Goal: Task Accomplishment & Management: Manage account settings

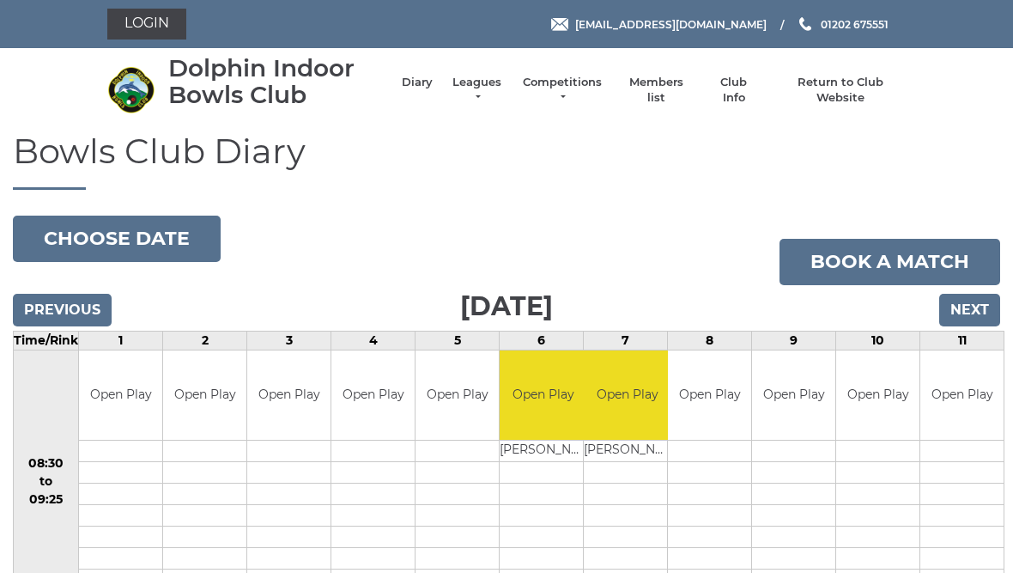
scroll to position [-46, 0]
click at [495, 93] on link "Leagues" at bounding box center [477, 90] width 54 height 31
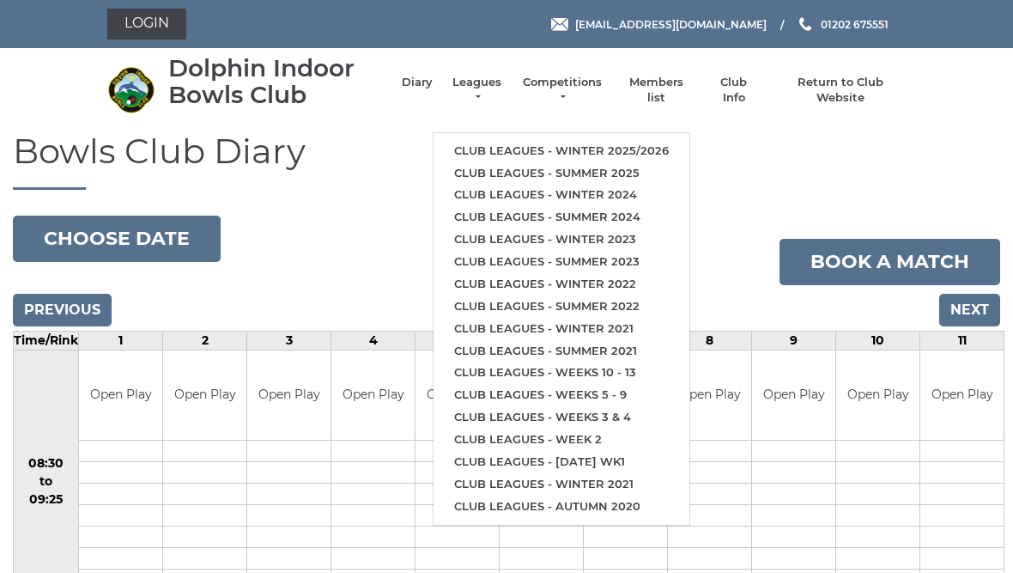
click at [617, 143] on link "Club leagues - Winter 2025/2026" at bounding box center [562, 151] width 256 height 22
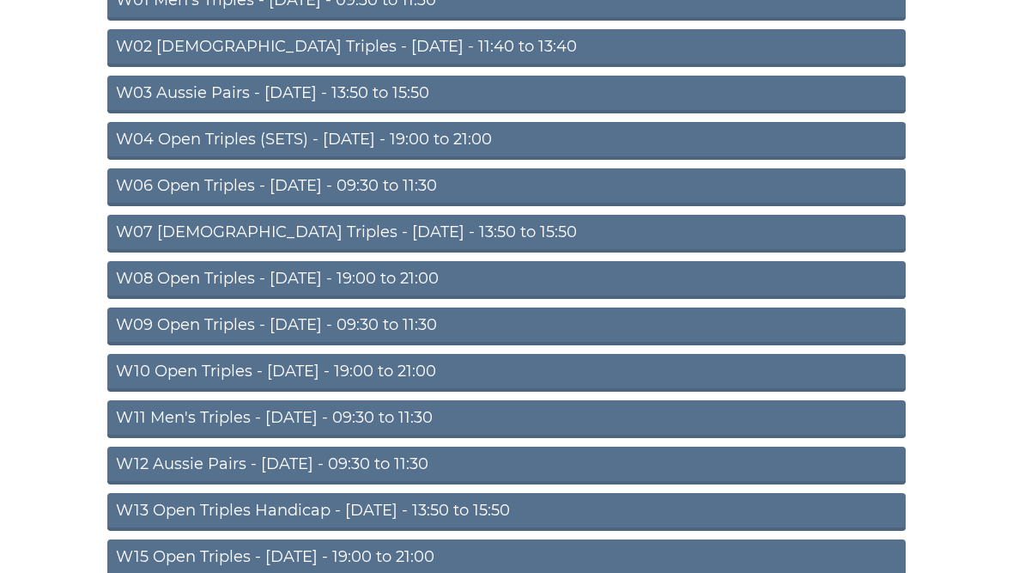
scroll to position [252, 0]
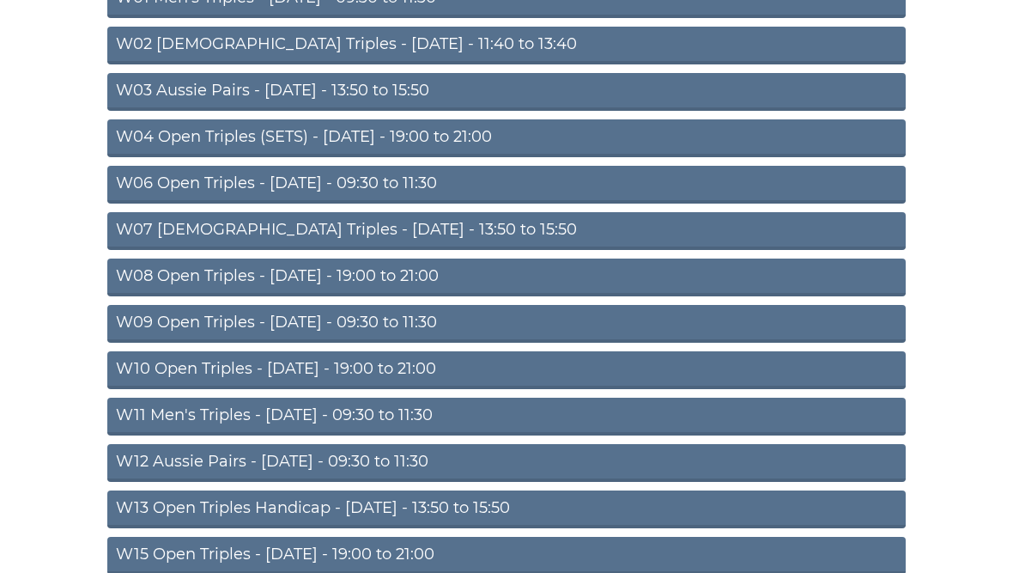
click at [311, 423] on link "W11 Men's Triples - Thursday - 09:30 to 11:30" at bounding box center [506, 417] width 799 height 38
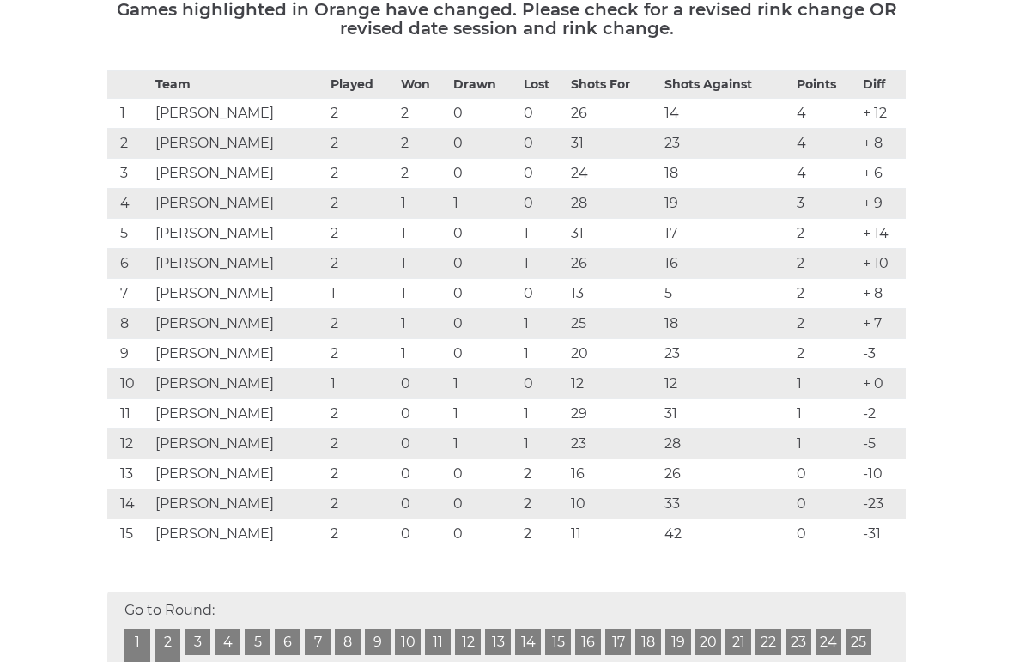
scroll to position [315, 0]
click at [231, 326] on td "[PERSON_NAME]" at bounding box center [238, 324] width 175 height 30
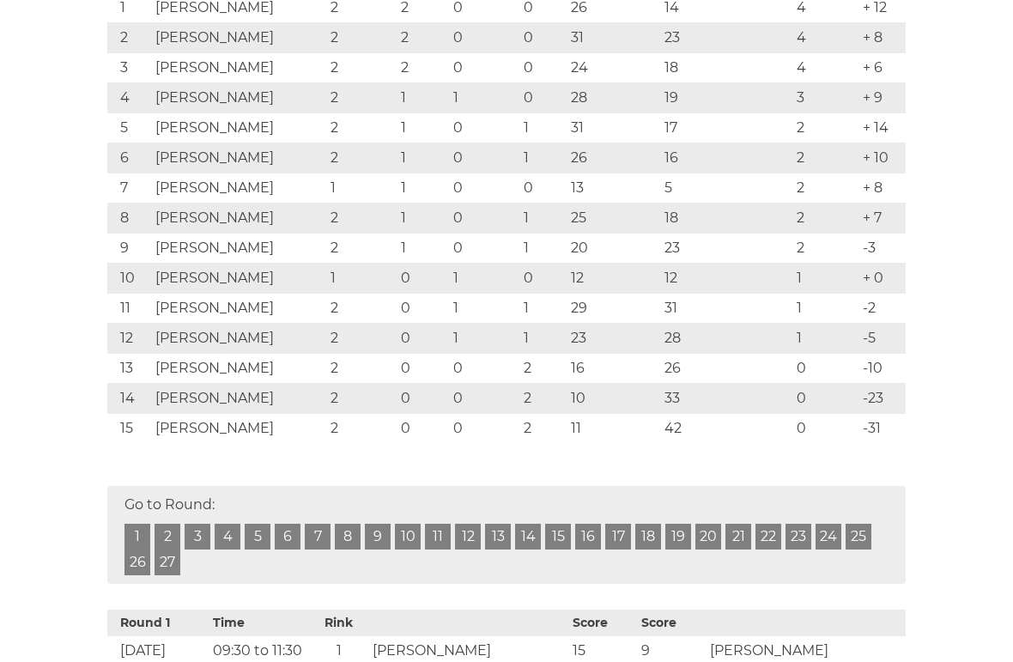
click at [149, 538] on link "1" at bounding box center [138, 538] width 26 height 26
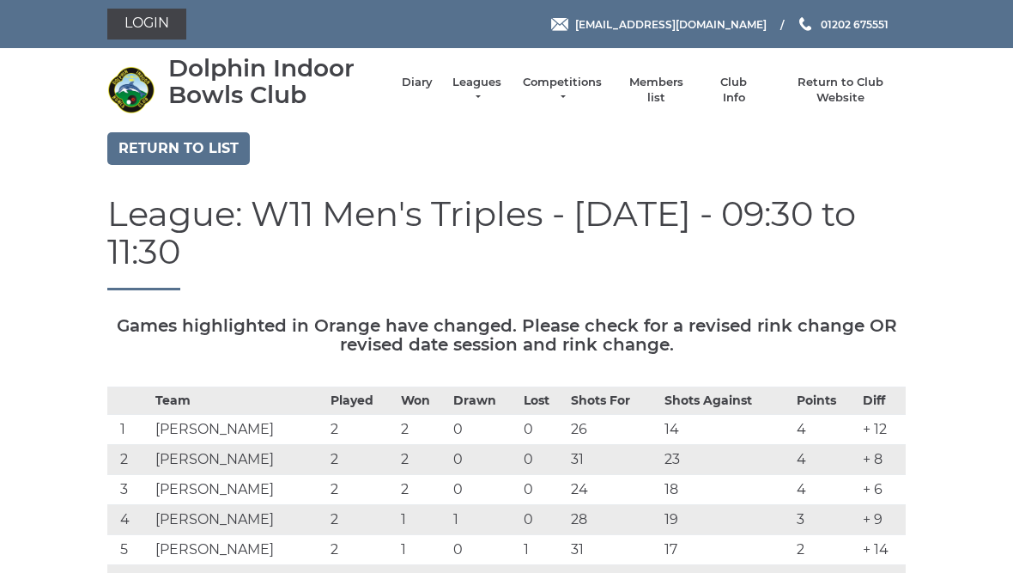
click at [197, 151] on link "Return to list" at bounding box center [178, 148] width 143 height 33
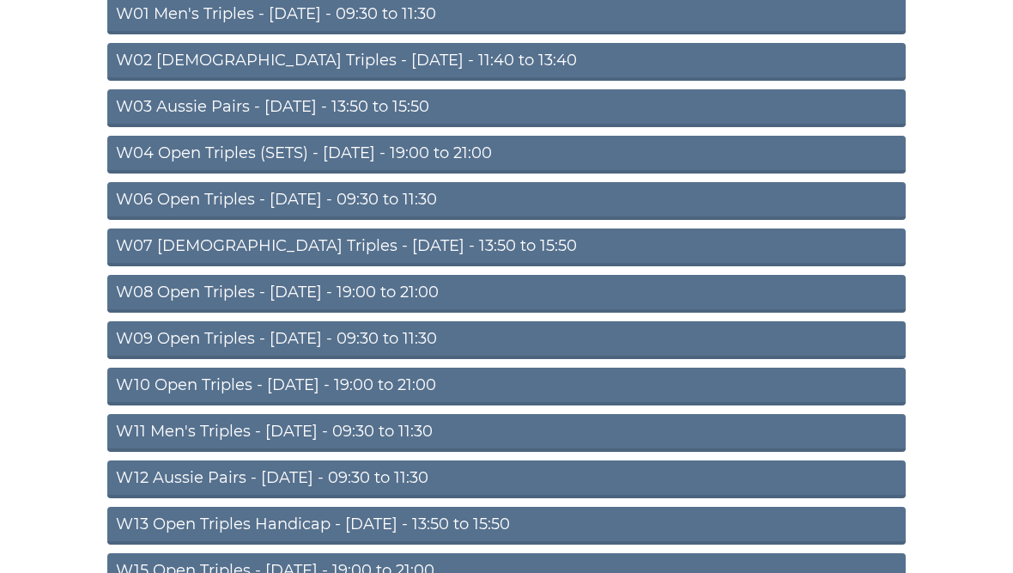
scroll to position [237, 0]
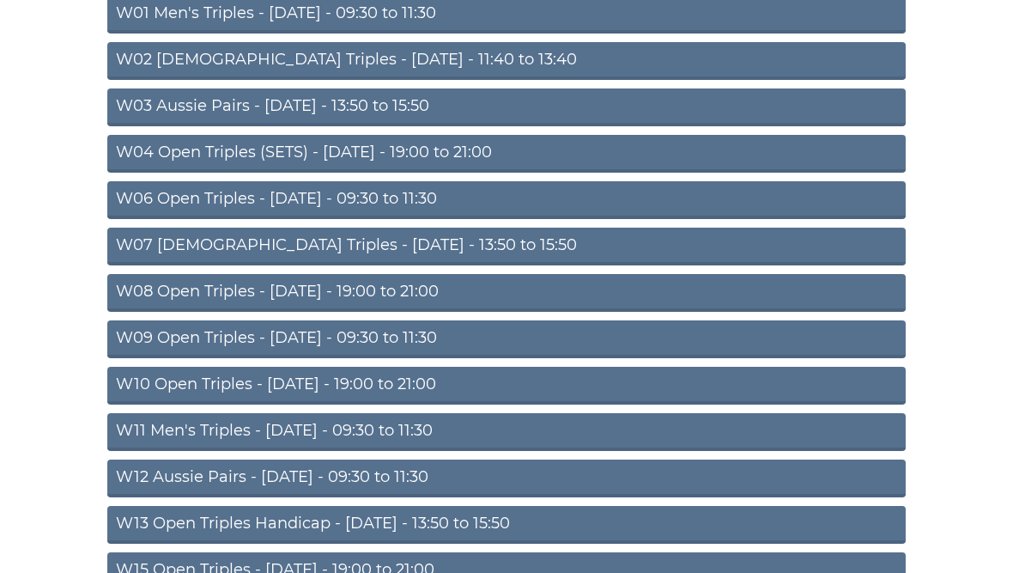
click at [292, 388] on link "W10 Open Triples - Wednesday - 19:00 to 21:00" at bounding box center [506, 386] width 799 height 38
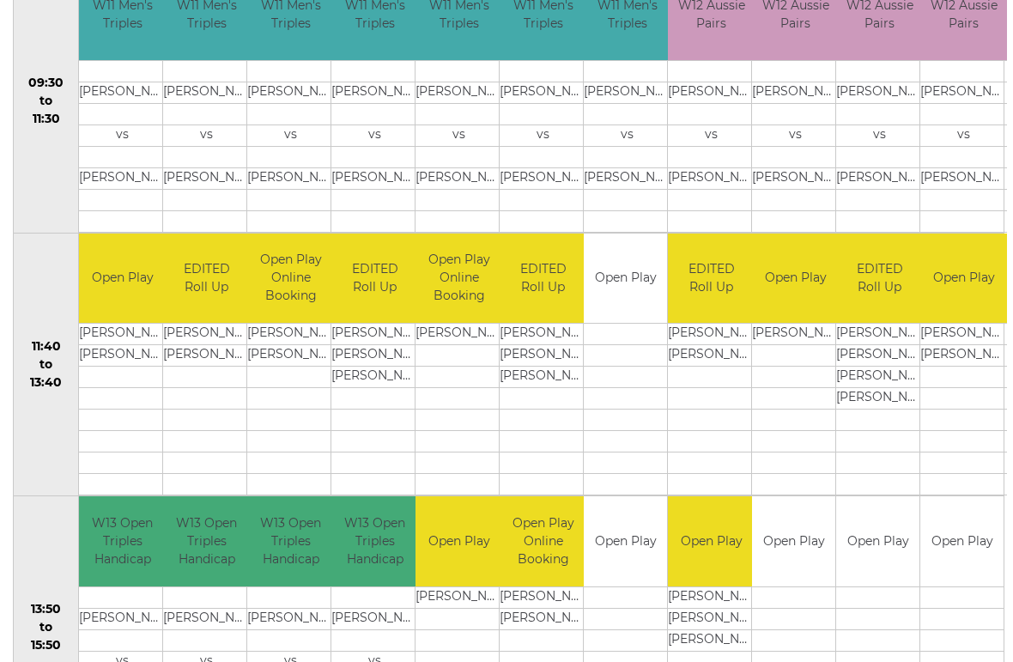
scroll to position [644, 0]
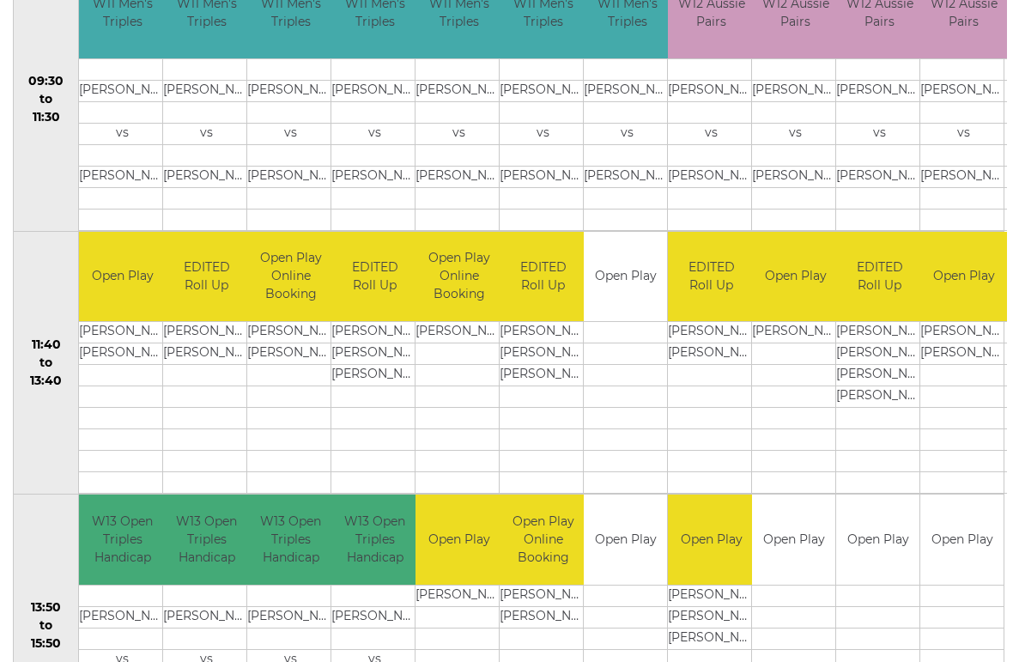
click at [204, 339] on td "Malcolm POTTS" at bounding box center [206, 333] width 87 height 21
click at [219, 333] on td "Malcolm POTTS" at bounding box center [206, 333] width 87 height 21
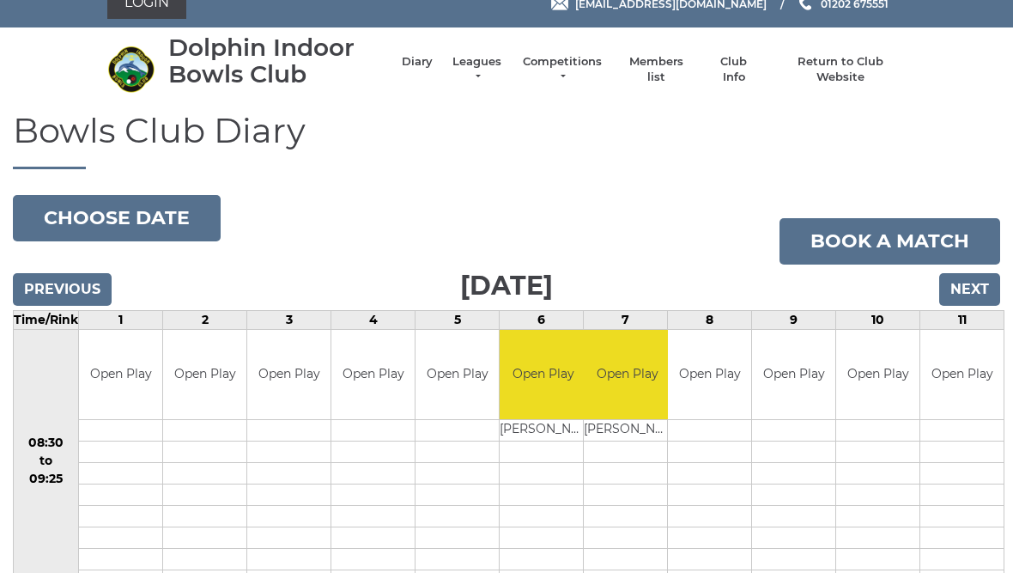
scroll to position [0, 0]
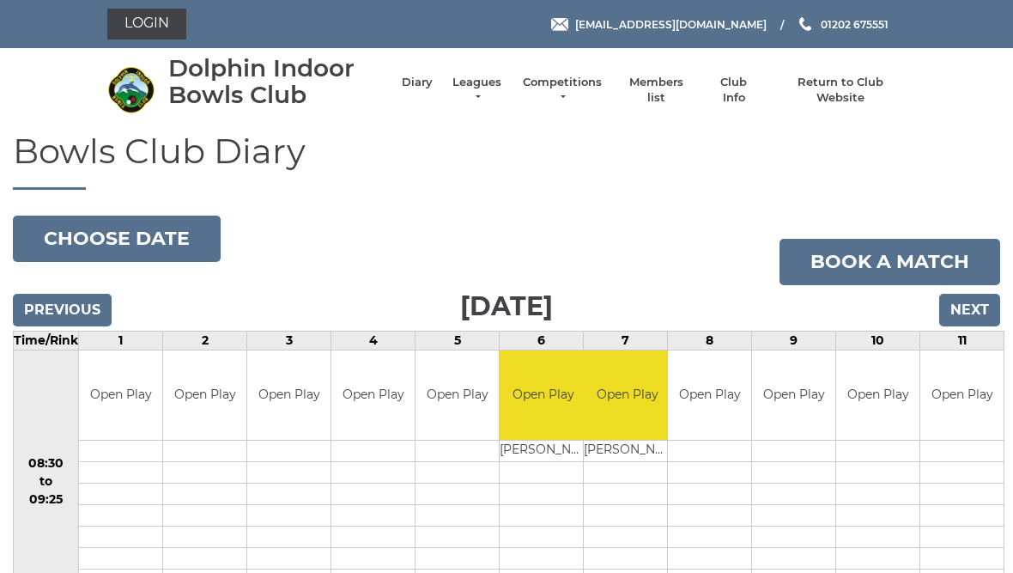
click at [604, 82] on li "Competitions Club competitions - Winter 2025/2026 Club competitions - Summer 20…" at bounding box center [554, 90] width 100 height 48
click at [592, 97] on link "Competitions" at bounding box center [562, 90] width 82 height 31
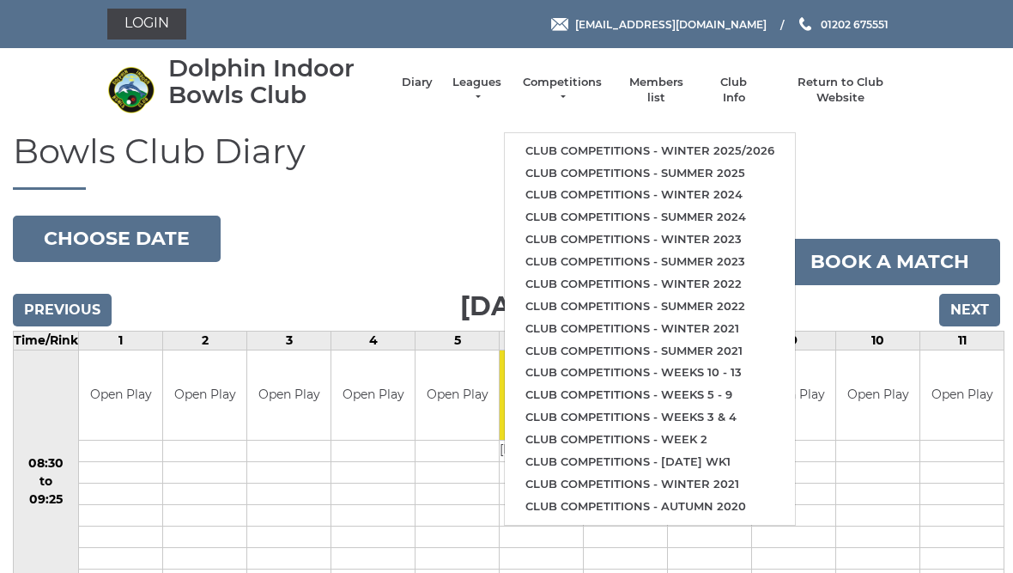
click at [645, 145] on link "Club competitions - Winter 2025/2026" at bounding box center [650, 151] width 290 height 22
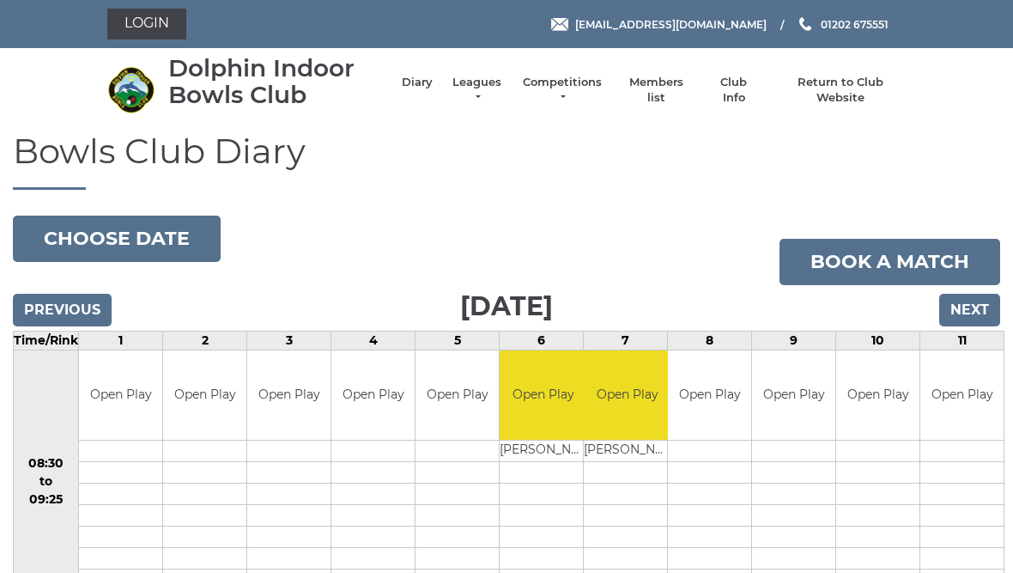
click at [584, 96] on link "Competitions" at bounding box center [562, 90] width 82 height 31
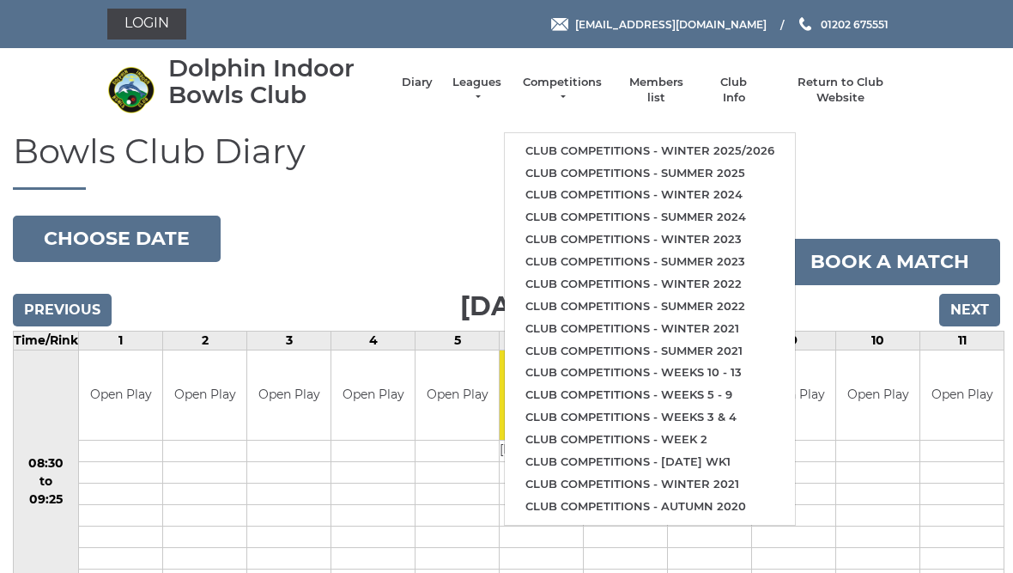
click at [604, 87] on link "Competitions" at bounding box center [562, 90] width 82 height 31
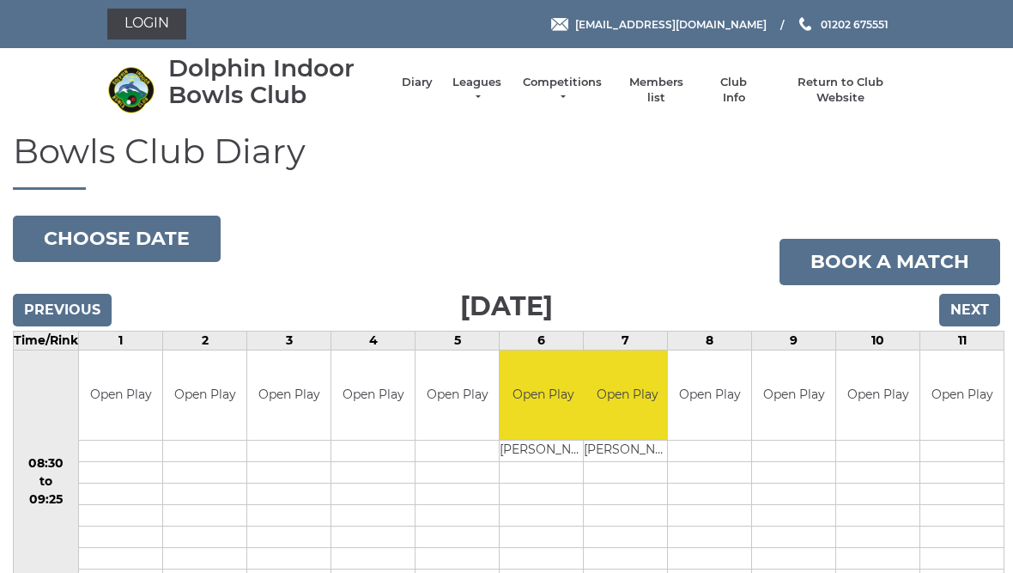
click at [575, 82] on li "Competitions Club competitions - Winter 2025/2026 Club competitions - Summer 20…" at bounding box center [554, 90] width 100 height 48
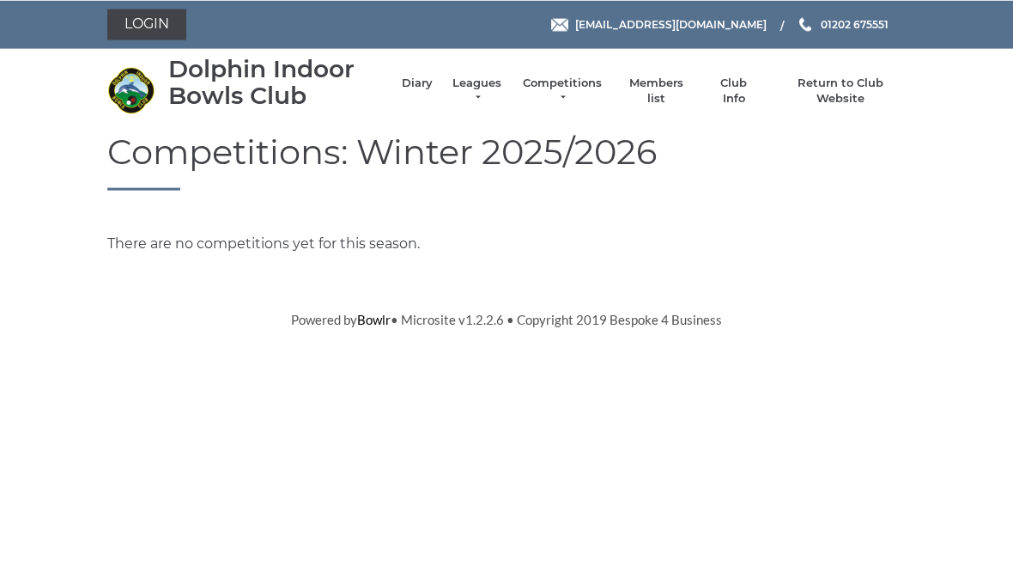
scroll to position [-18, 0]
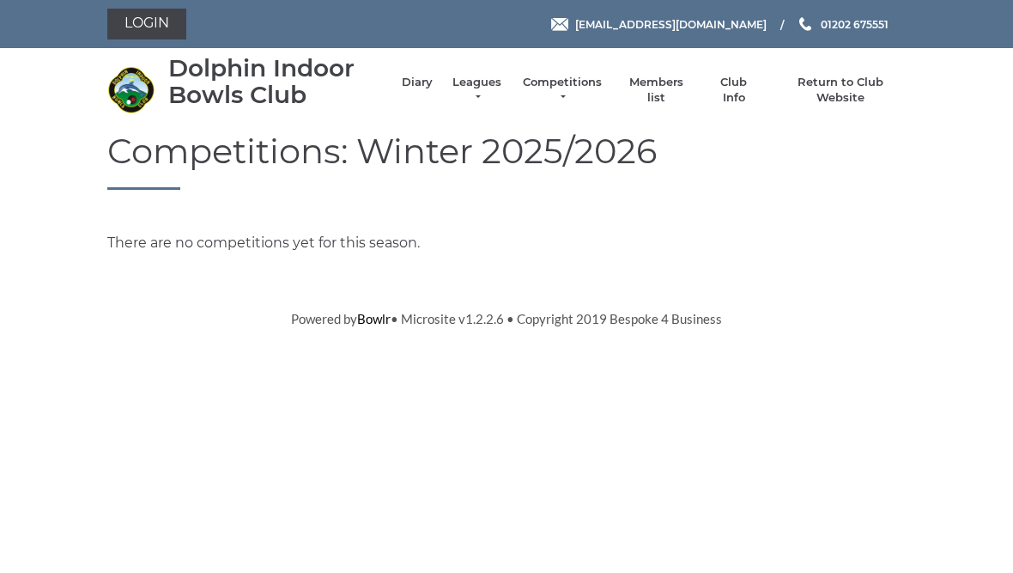
click at [680, 88] on link "Members list" at bounding box center [655, 90] width 71 height 31
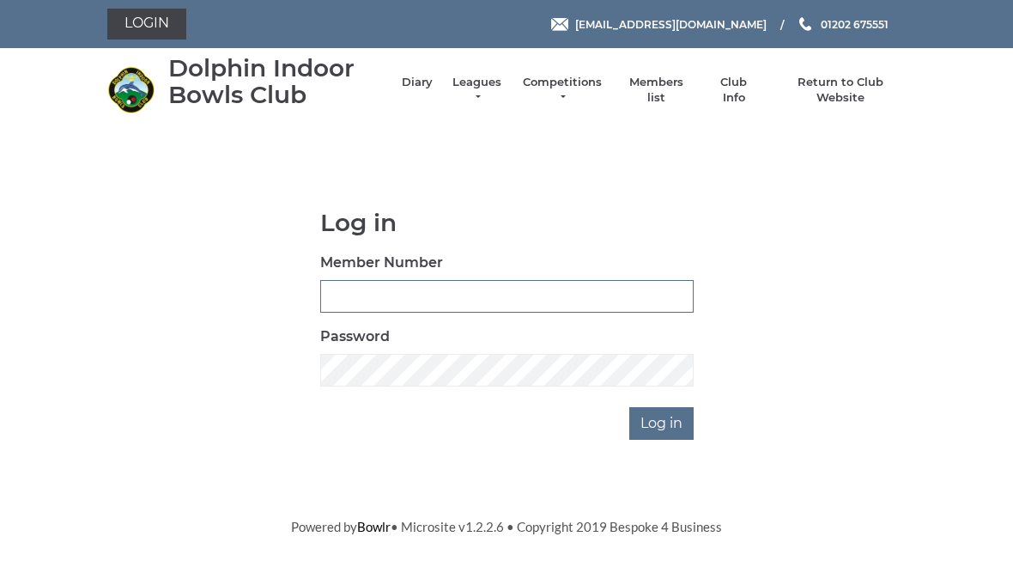
click at [371, 292] on input "Member Number" at bounding box center [507, 296] width 374 height 33
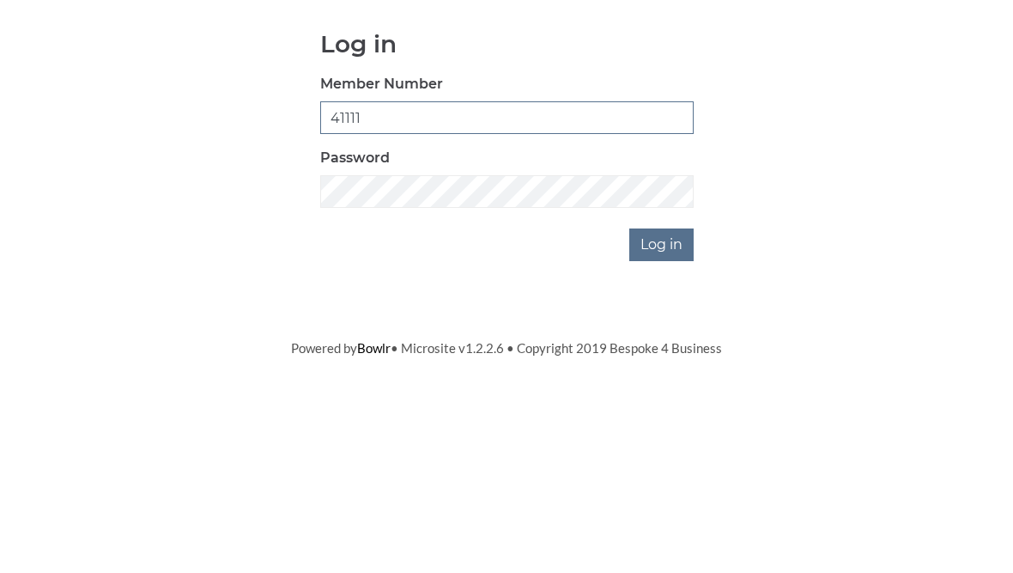
type input "41111"
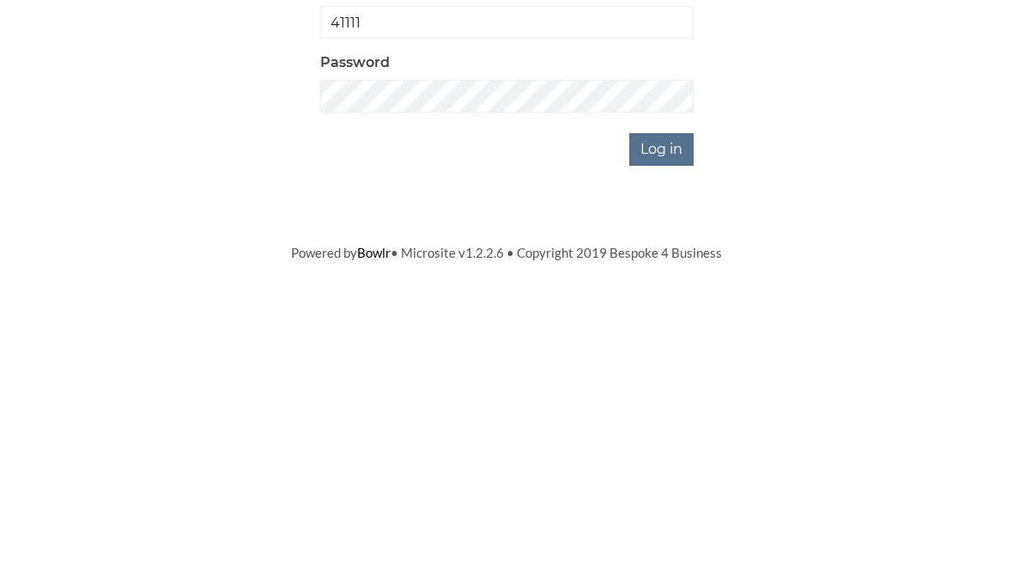
click at [682, 407] on input "Log in" at bounding box center [661, 423] width 64 height 33
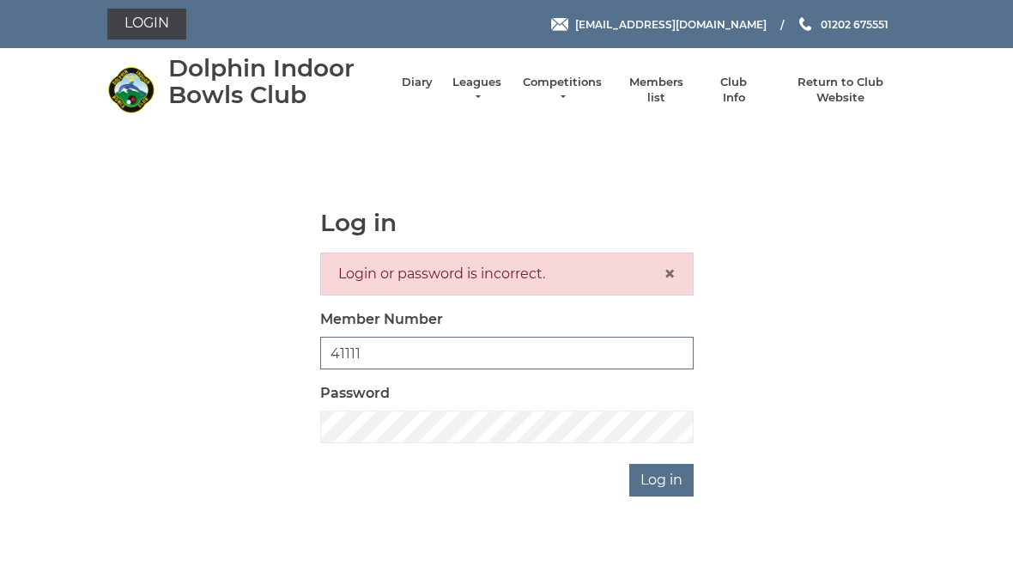
click at [390, 347] on input "41111" at bounding box center [507, 353] width 374 height 33
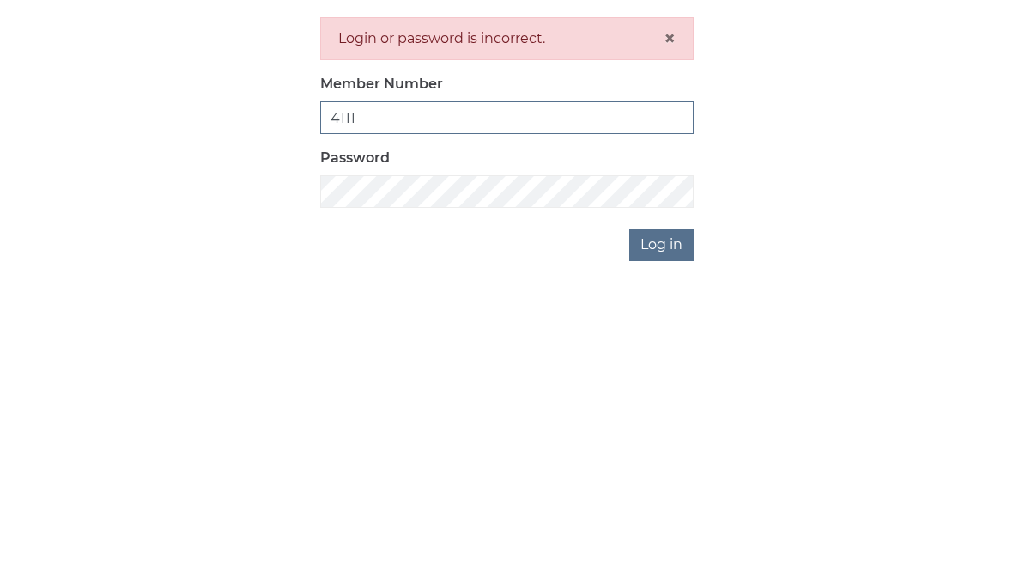
scroll to position [18, 0]
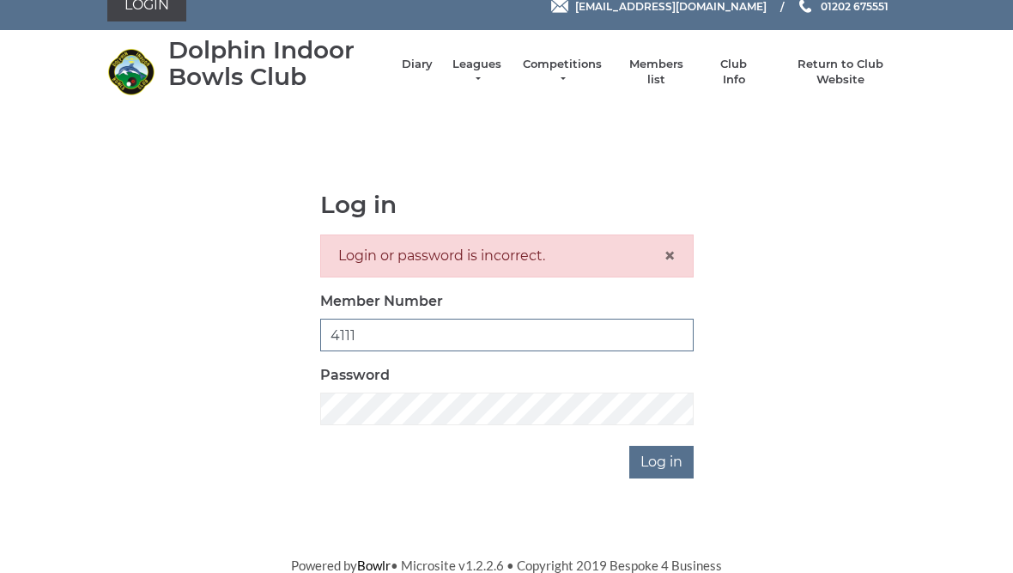
type input "4111"
click at [690, 461] on input "Log in" at bounding box center [661, 462] width 64 height 33
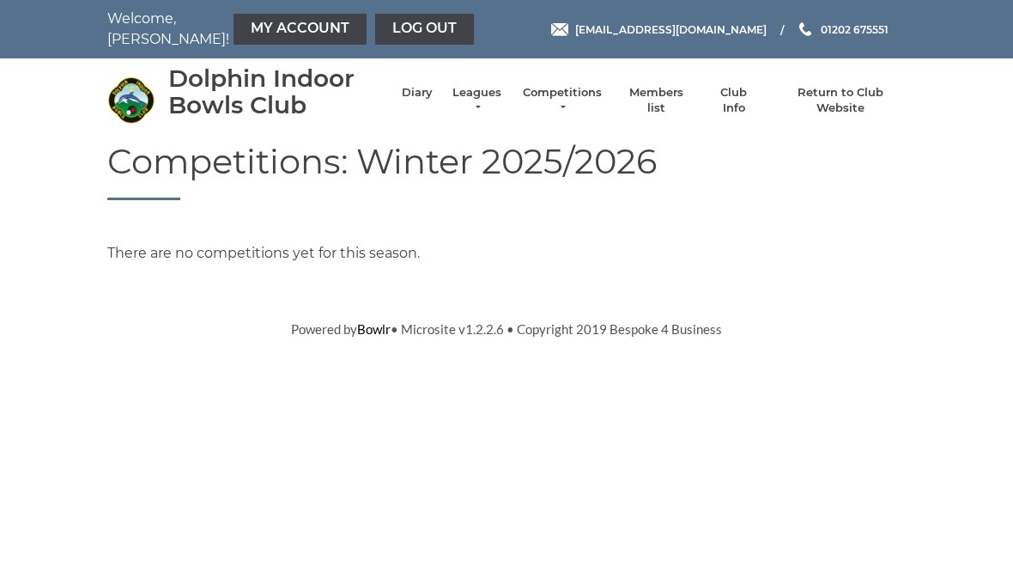
click at [686, 106] on link "Members list" at bounding box center [655, 100] width 71 height 31
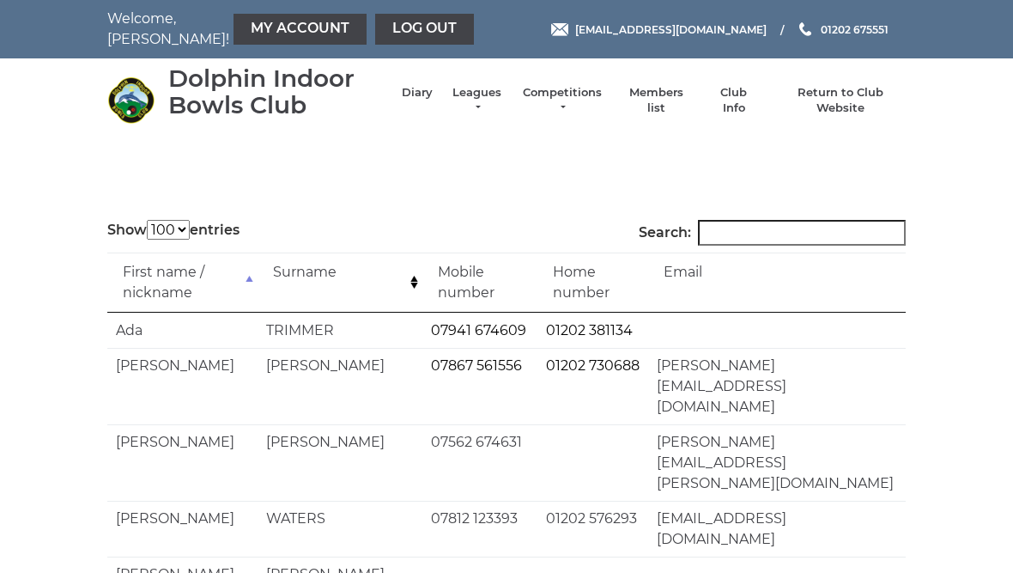
select select "100"
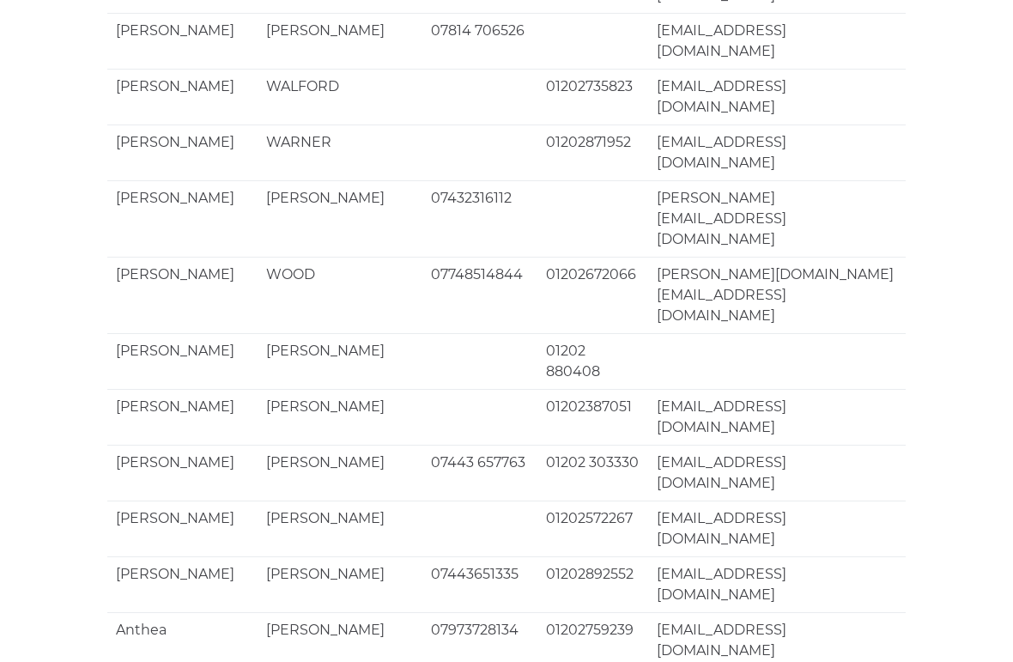
scroll to position [3309, 0]
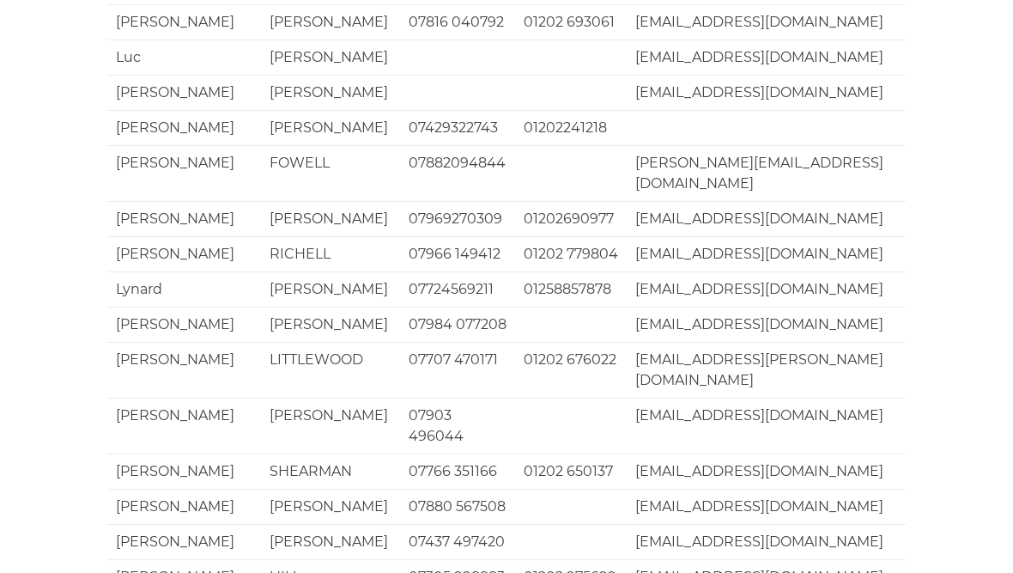
scroll to position [3440, 0]
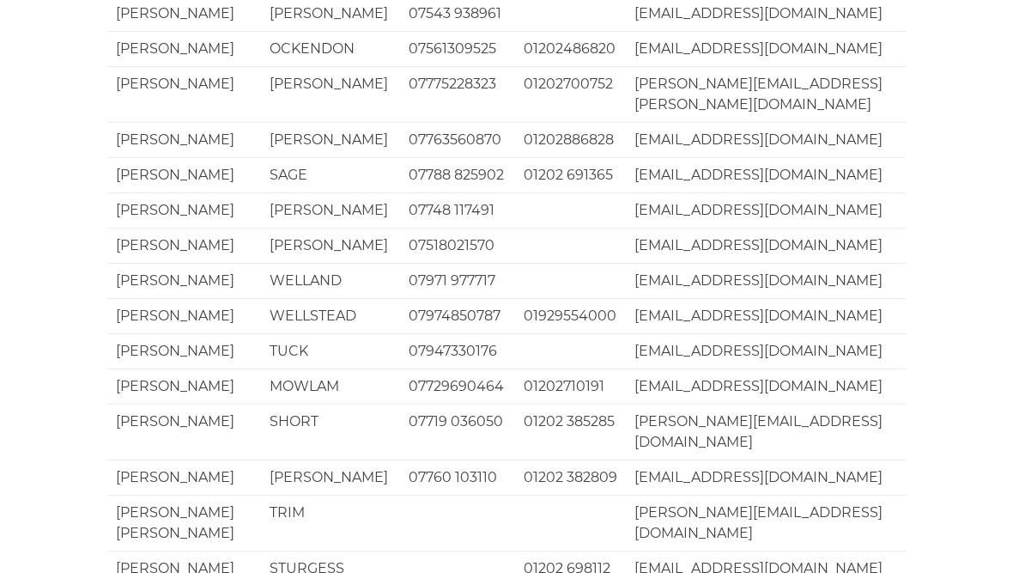
scroll to position [3399, 0]
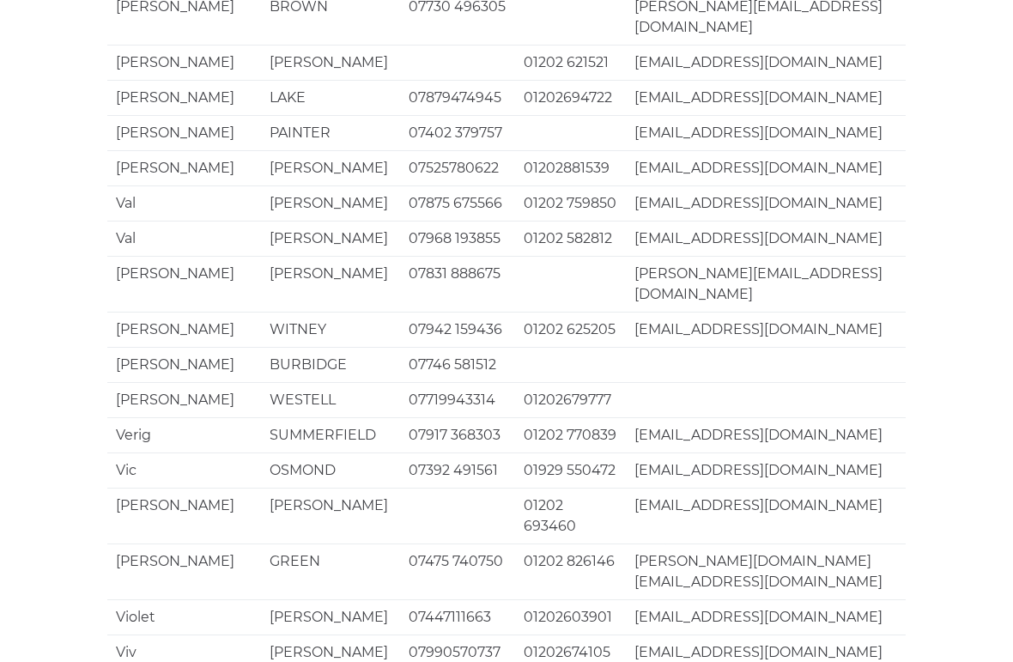
scroll to position [3309, 0]
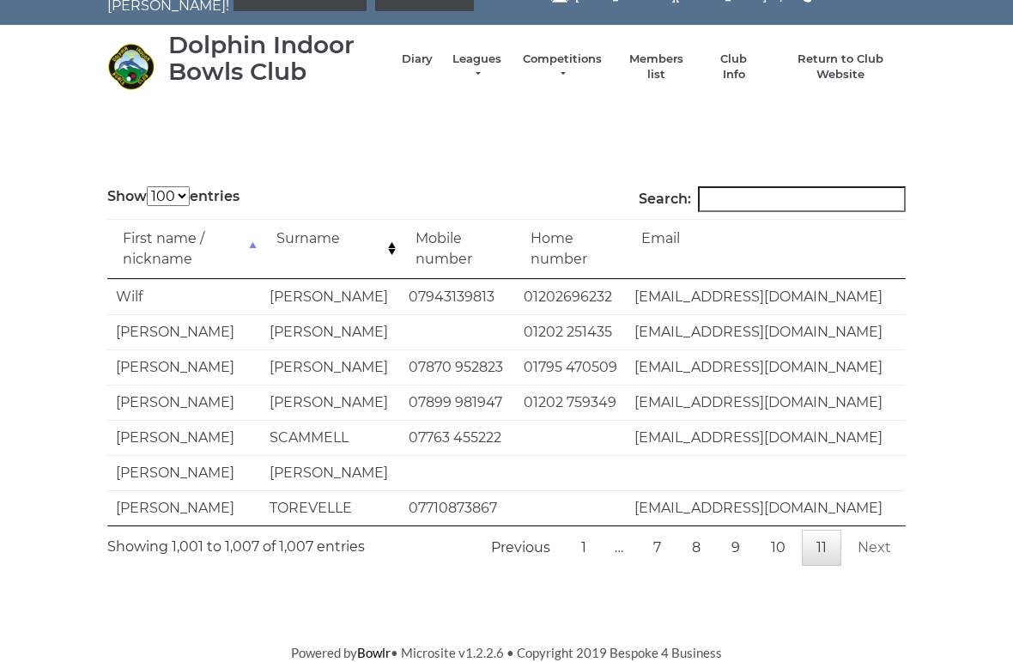
scroll to position [35, 0]
click at [591, 552] on link "1" at bounding box center [584, 548] width 34 height 36
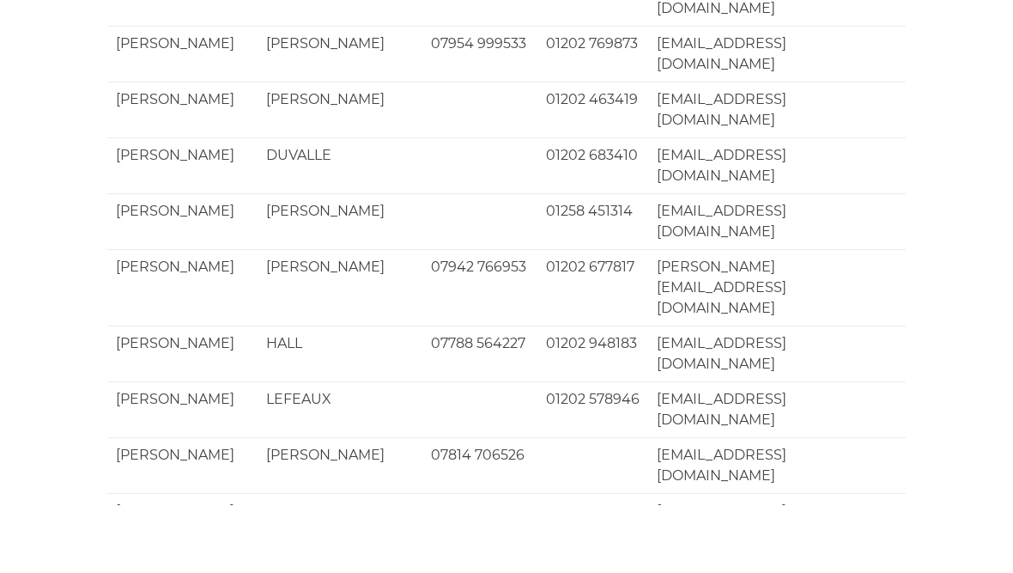
scroll to position [3399, 0]
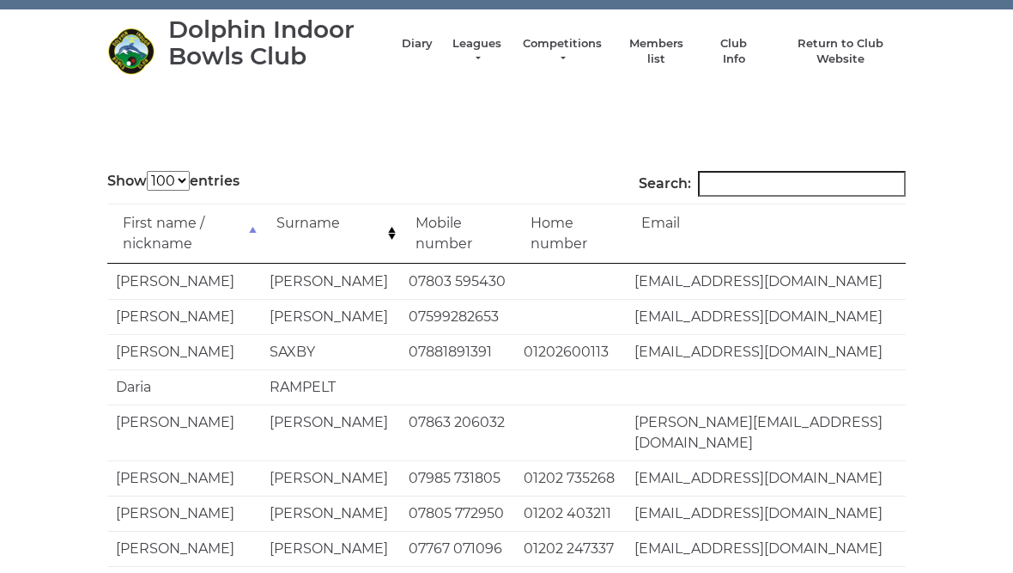
scroll to position [0, 0]
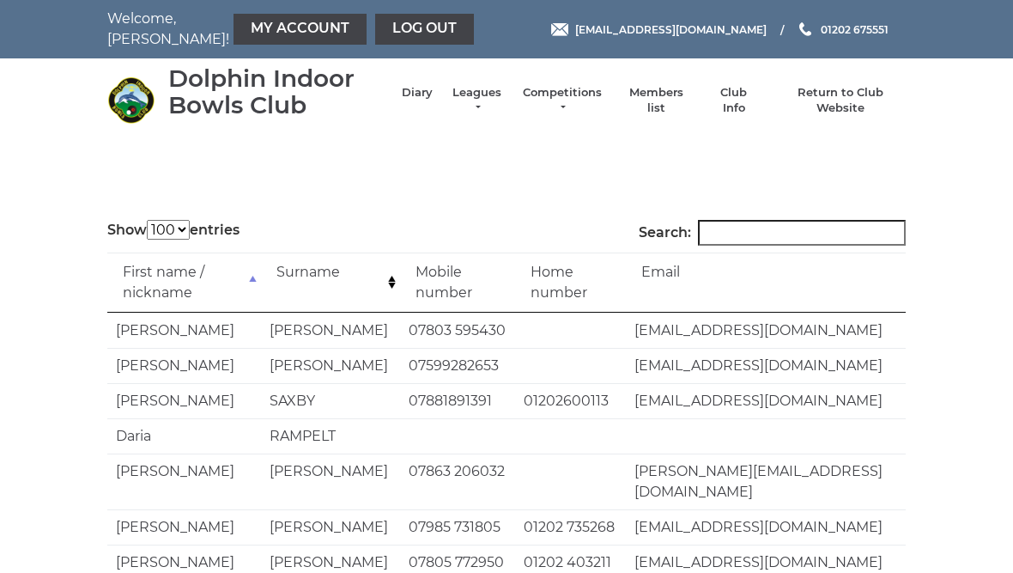
click at [283, 33] on link "My Account" at bounding box center [300, 29] width 133 height 31
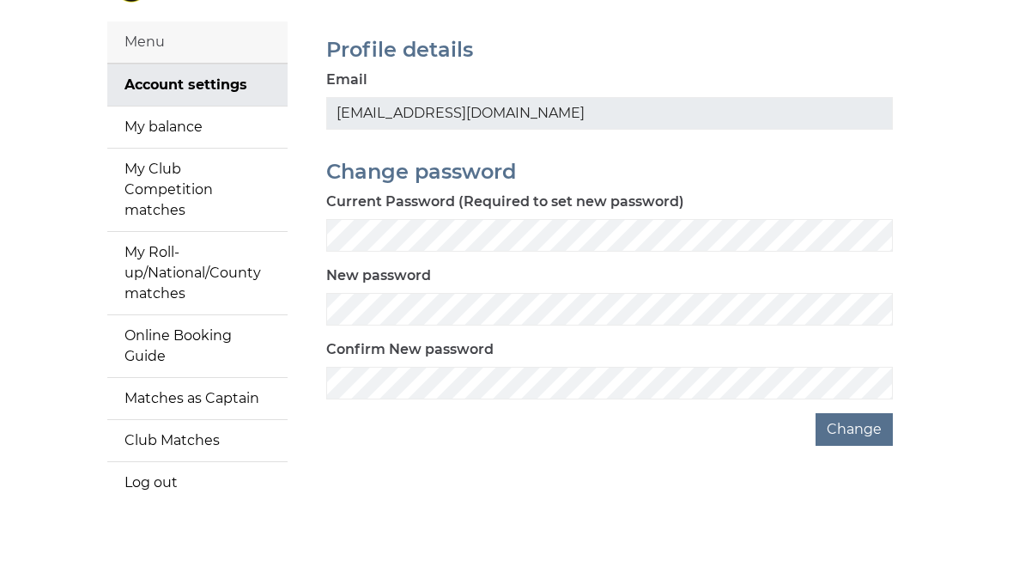
scroll to position [125, 0]
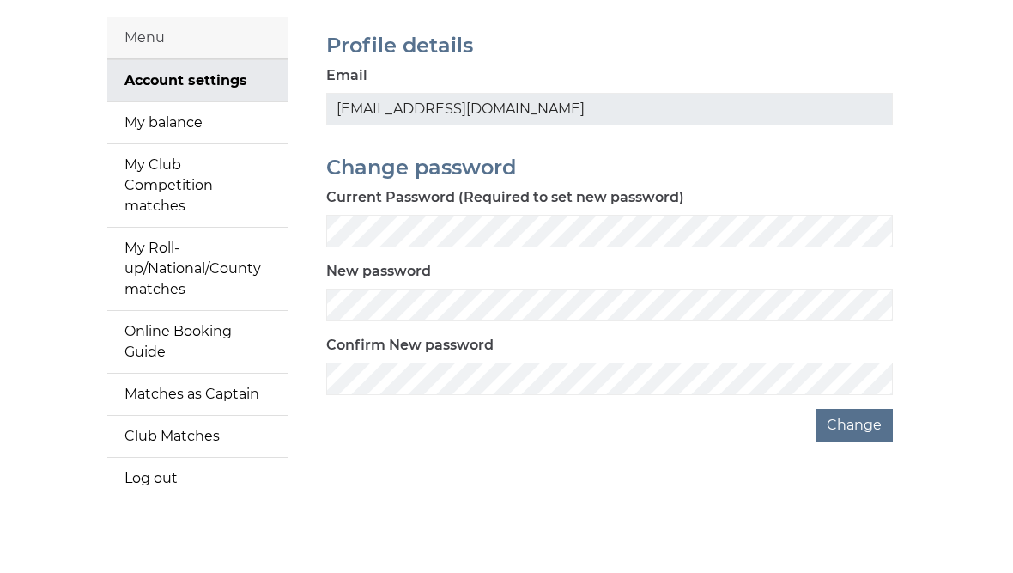
click at [166, 249] on link "My Roll-up/National/County matches" at bounding box center [197, 269] width 180 height 82
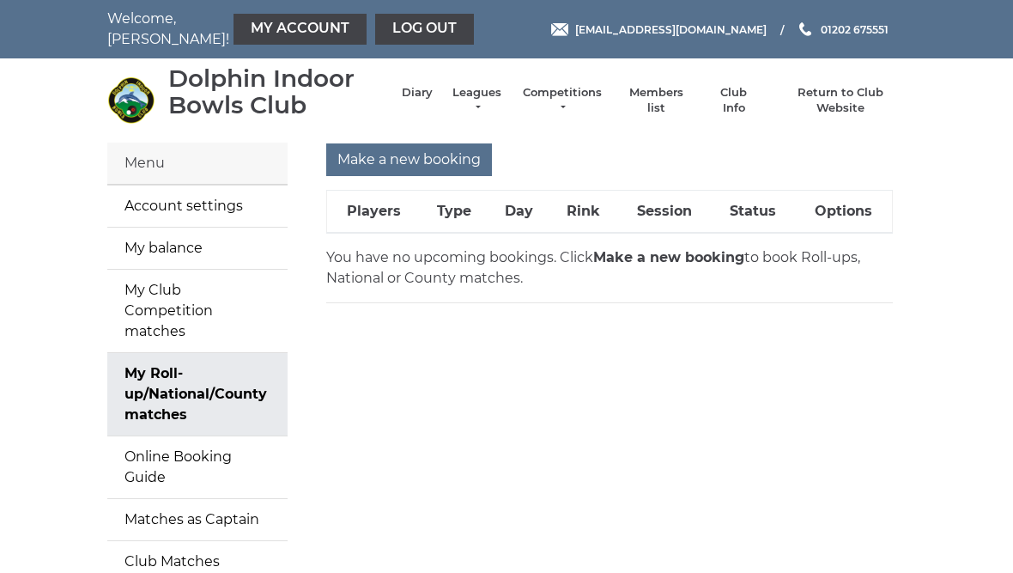
click at [177, 298] on link "My Club Competition matches" at bounding box center [197, 311] width 180 height 82
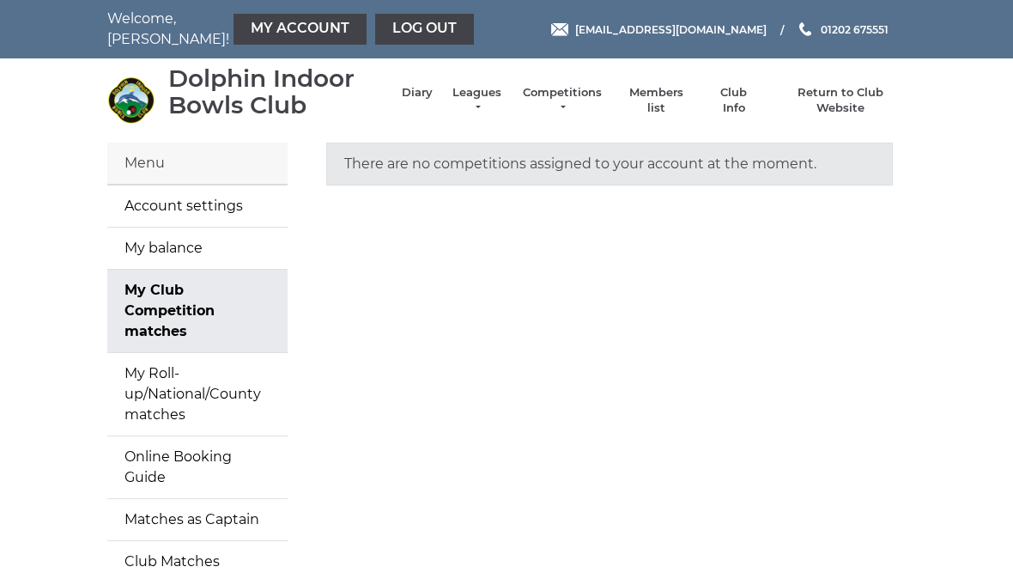
click at [173, 252] on link "My balance" at bounding box center [197, 248] width 180 height 41
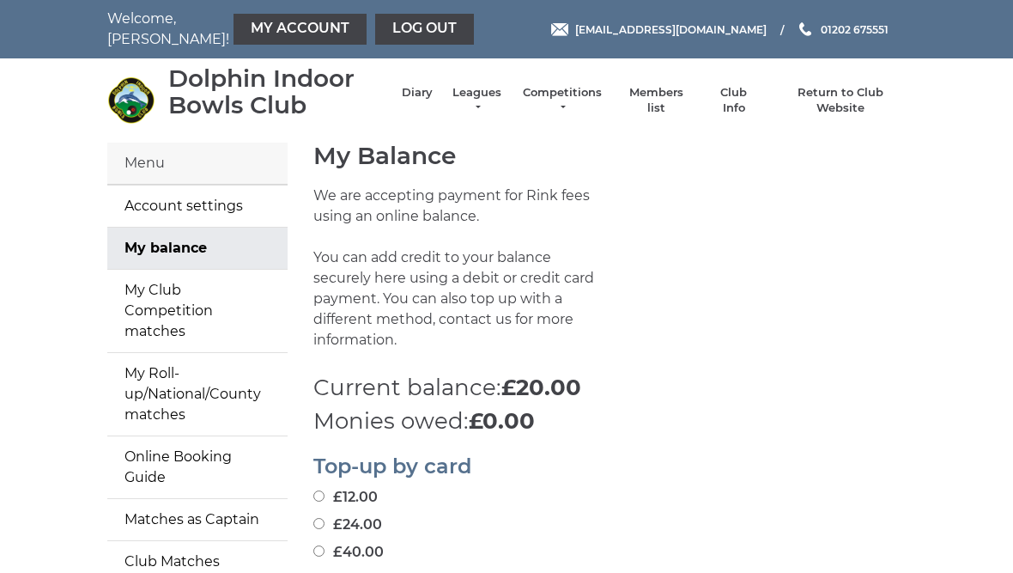
click at [375, 39] on link "Log out" at bounding box center [424, 29] width 99 height 31
